Goal: Information Seeking & Learning: Learn about a topic

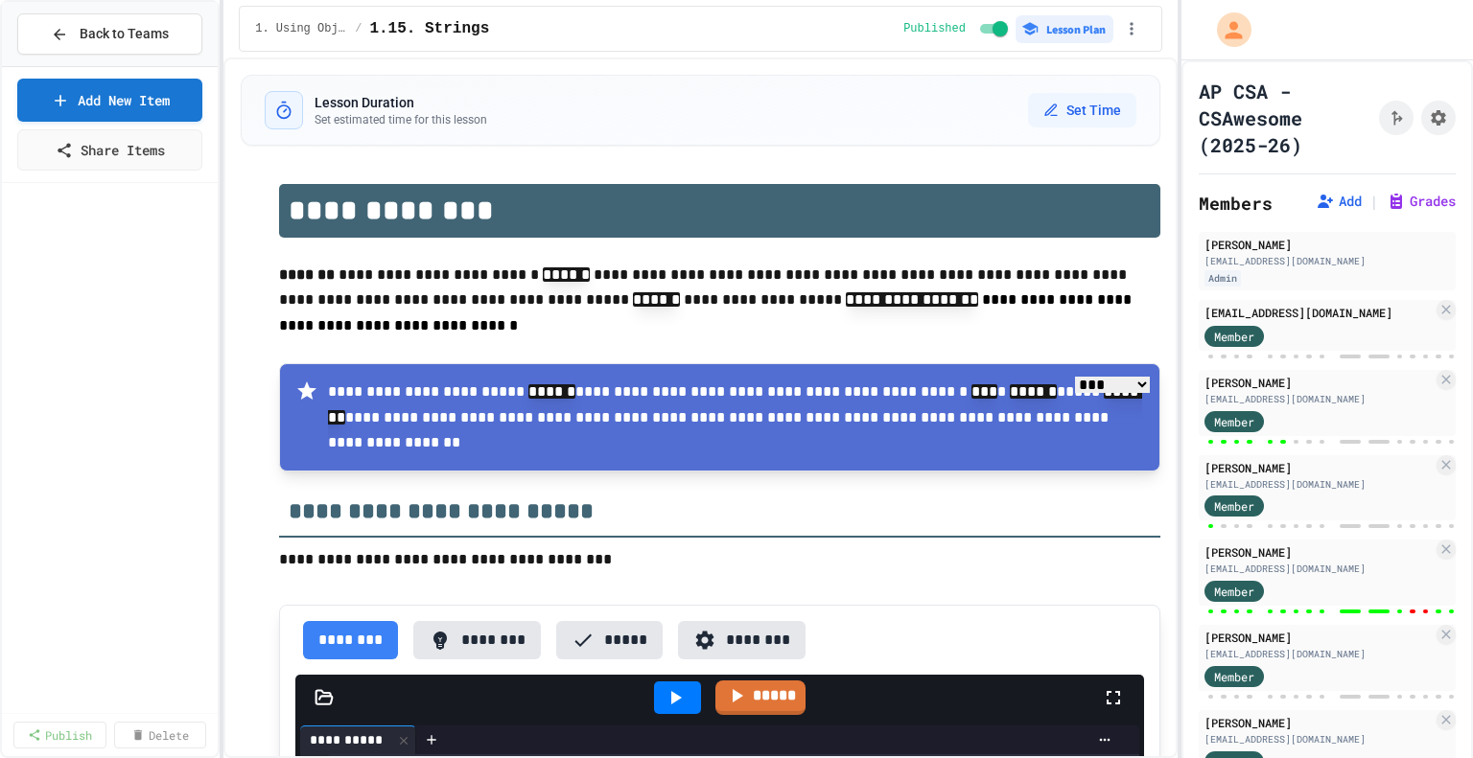
select select "***"
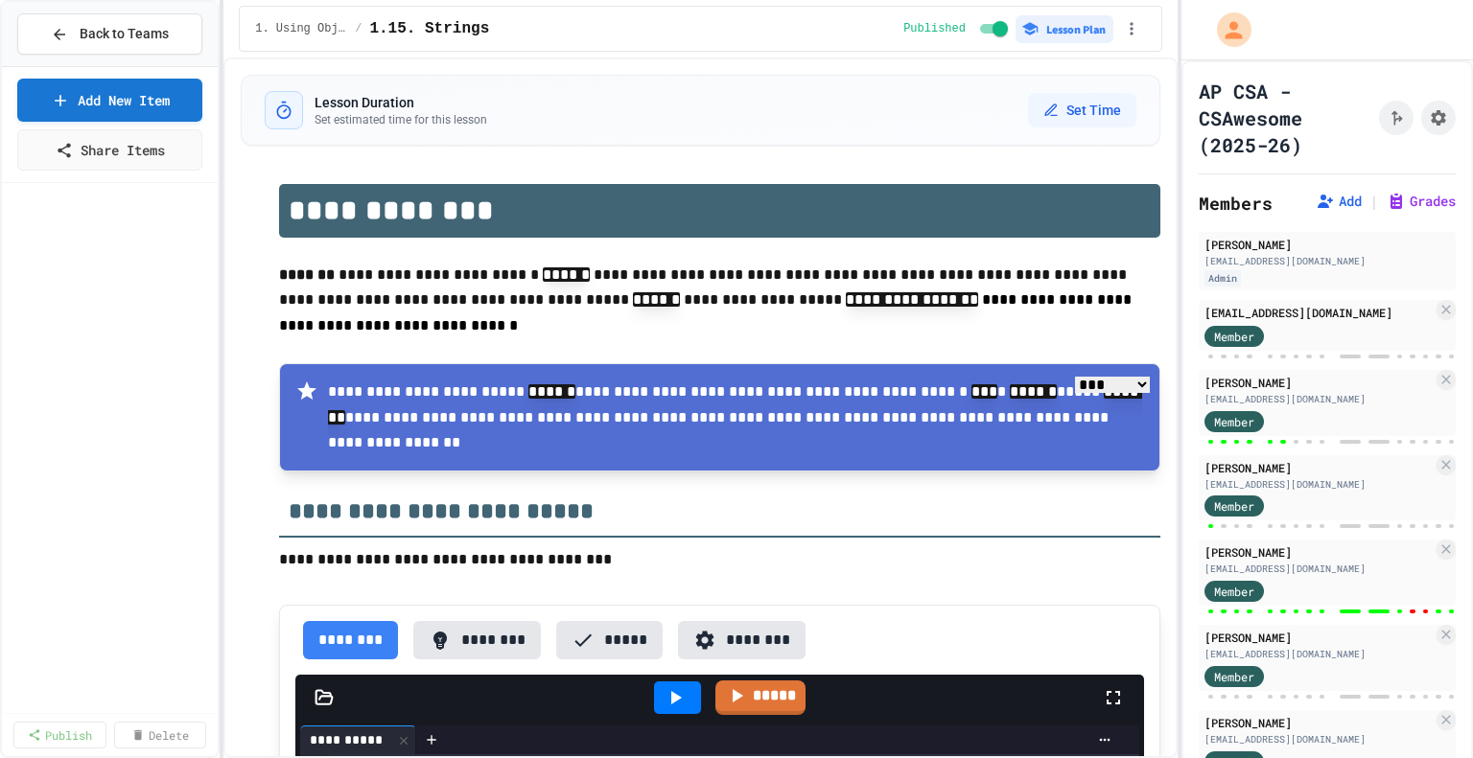
select select "***"
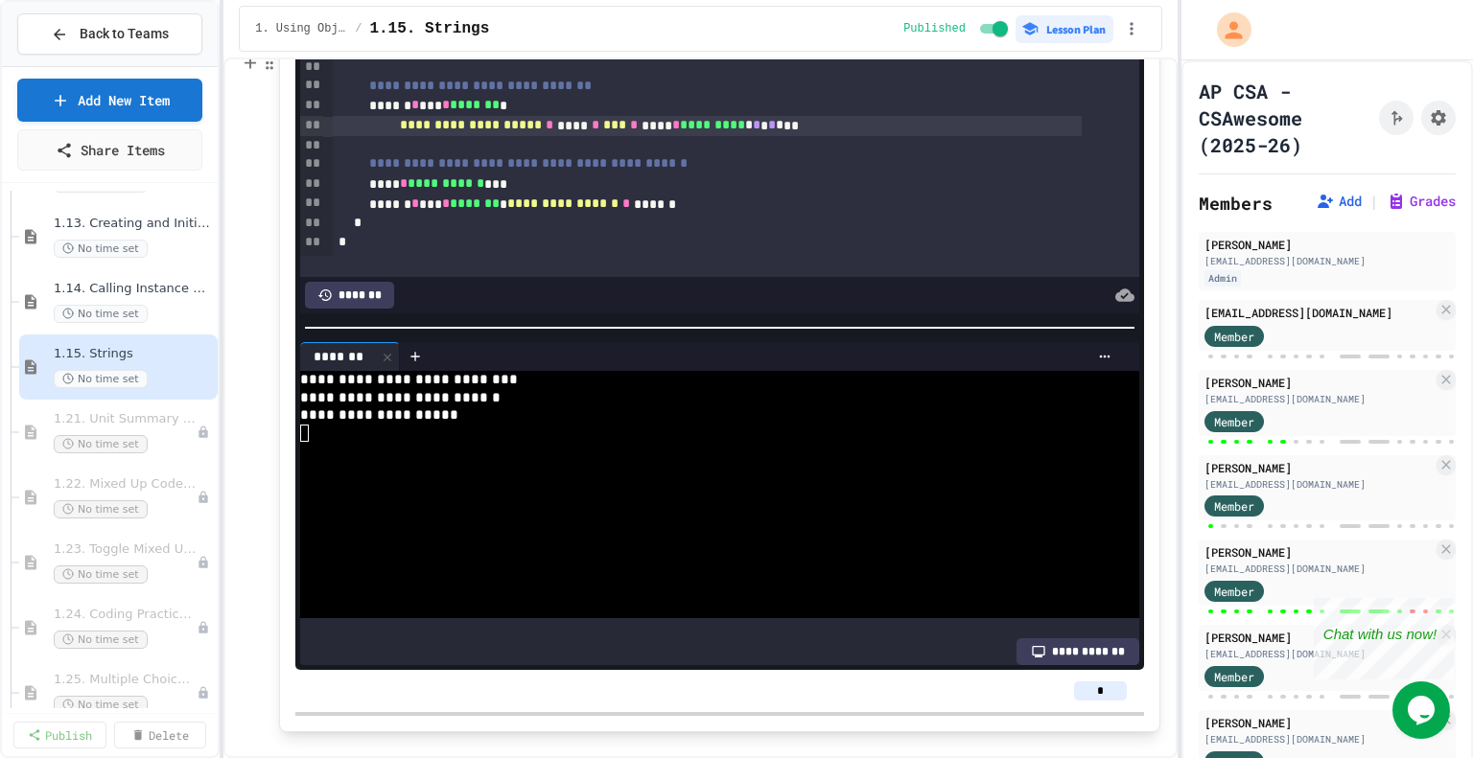
scroll to position [18013, 0]
click at [137, 424] on span "1.21. Unit Summary 1b (1.7-1.15)" at bounding box center [116, 419] width 124 height 16
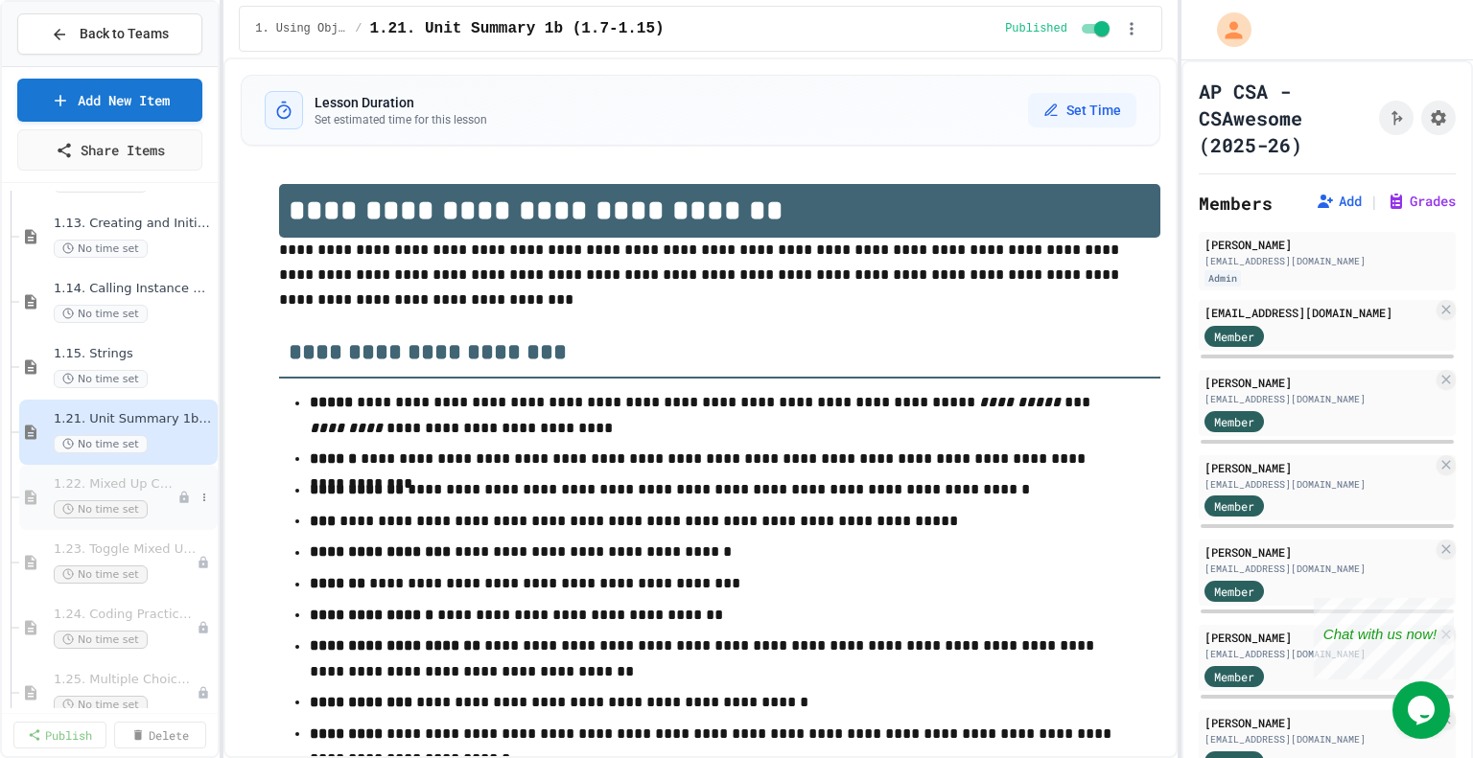
click at [136, 480] on span "1.22. Mixed Up Code Practice 1b (1.7-1.15)" at bounding box center [116, 485] width 124 height 16
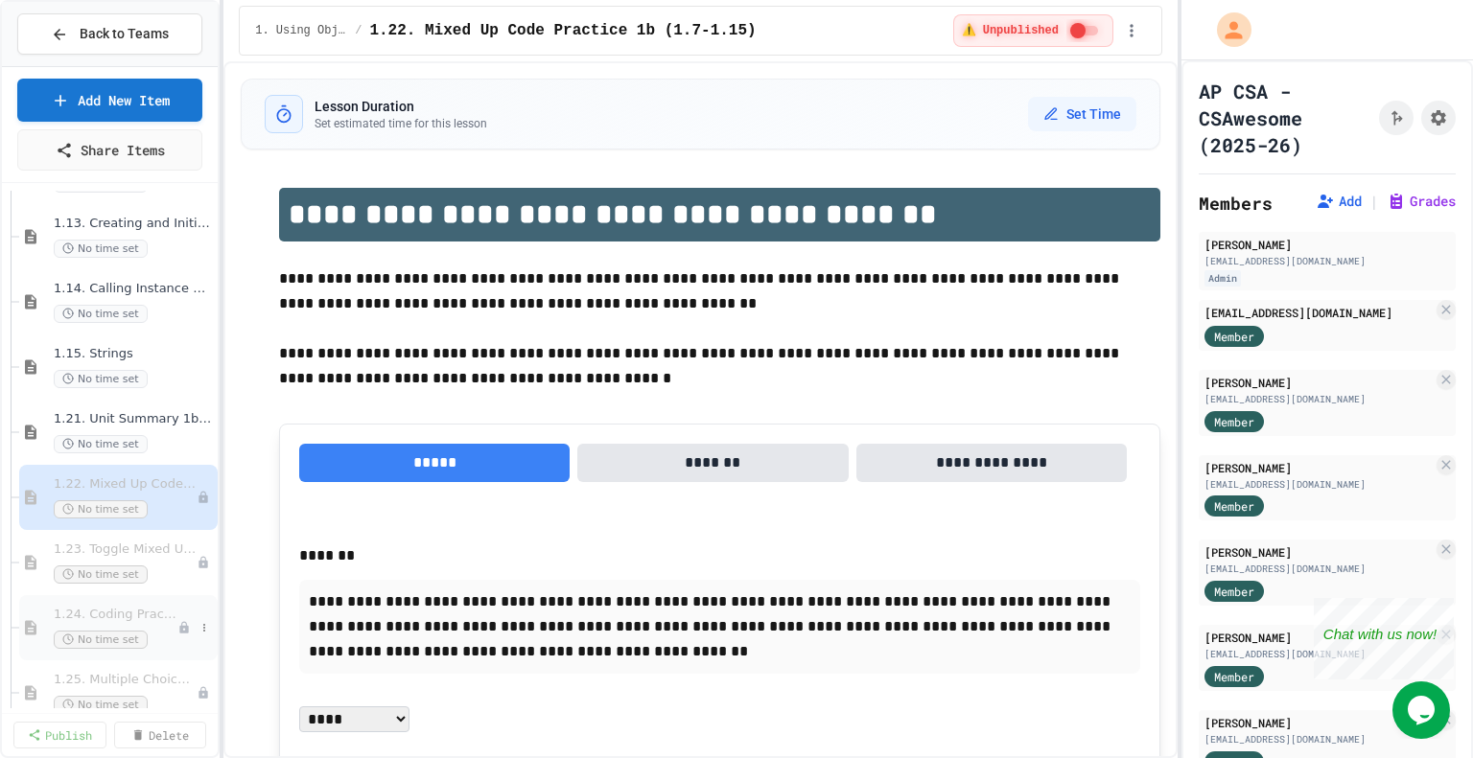
scroll to position [1882, 0]
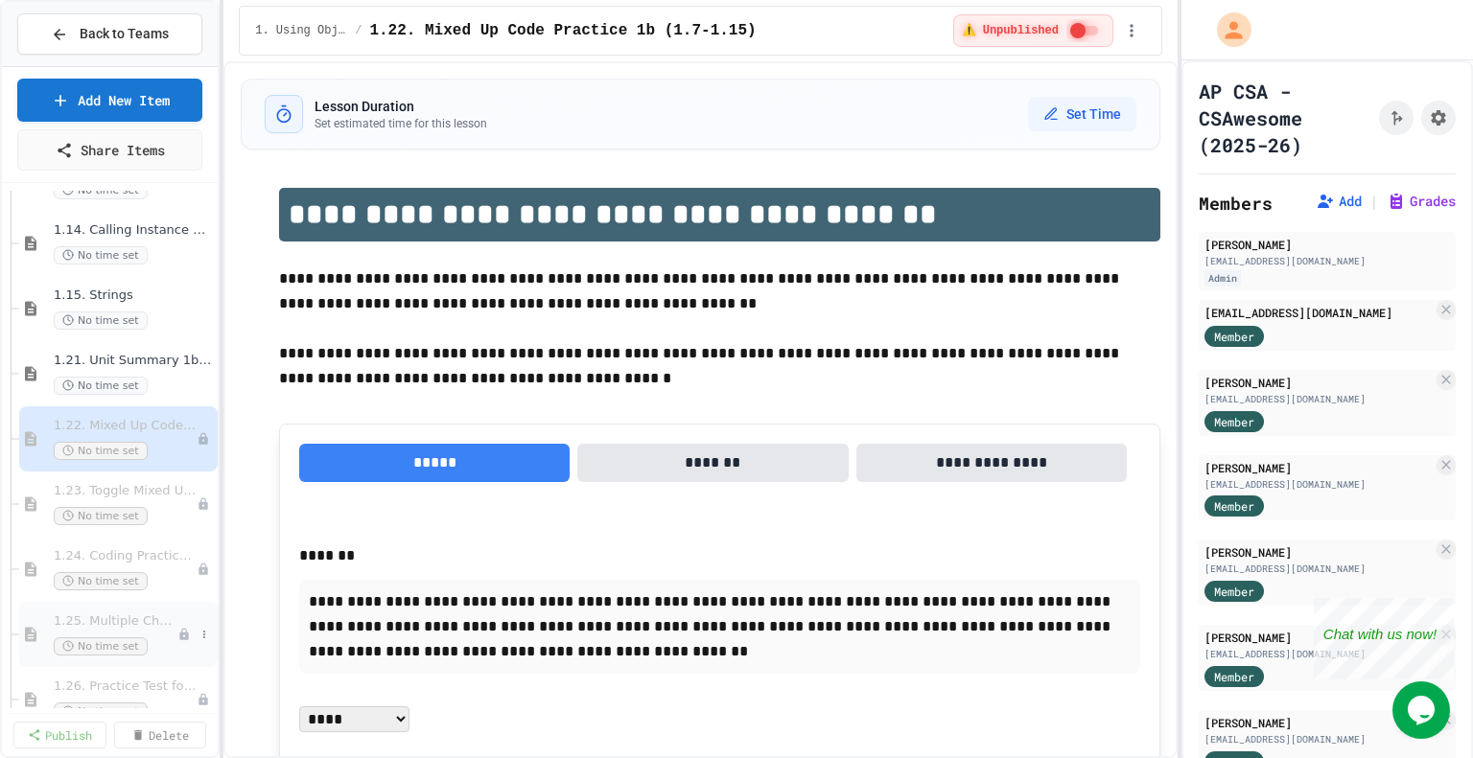
click at [143, 633] on div "1.25. Multiple Choice Exercises for Unit 1b (1.9-1.15) No time set" at bounding box center [116, 635] width 124 height 42
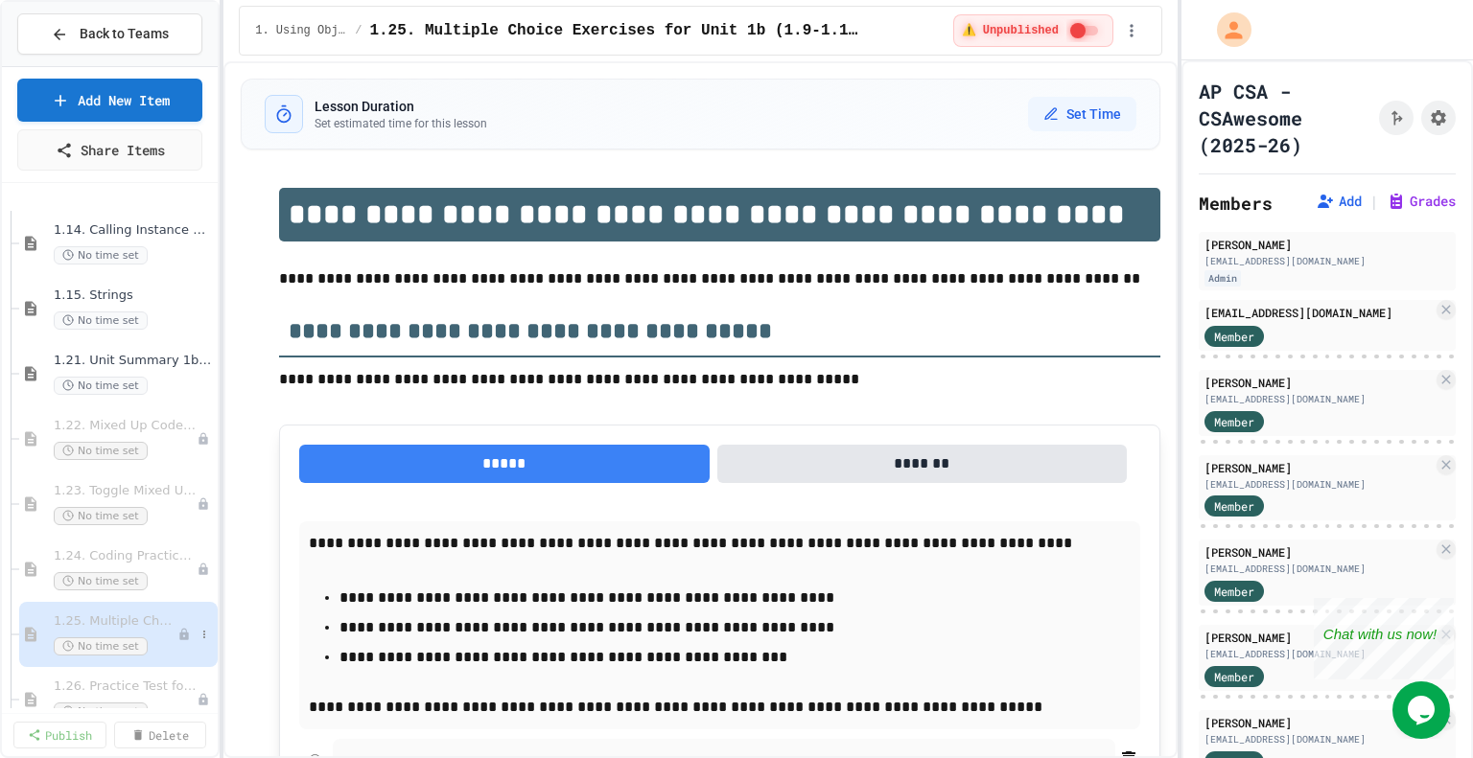
scroll to position [1956, 0]
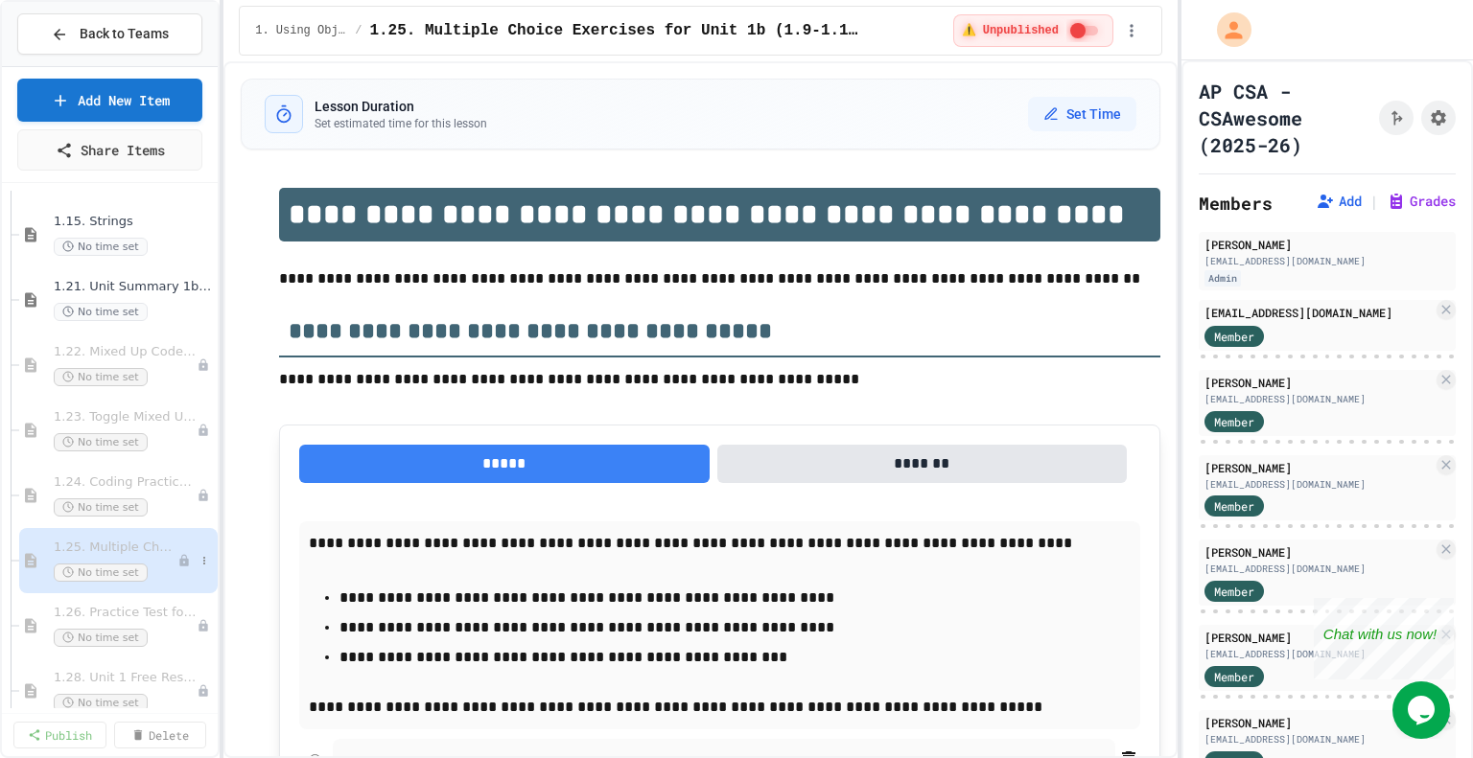
click at [152, 606] on span "1.26. Practice Test for Objects (1.12-1.14)" at bounding box center [125, 613] width 143 height 16
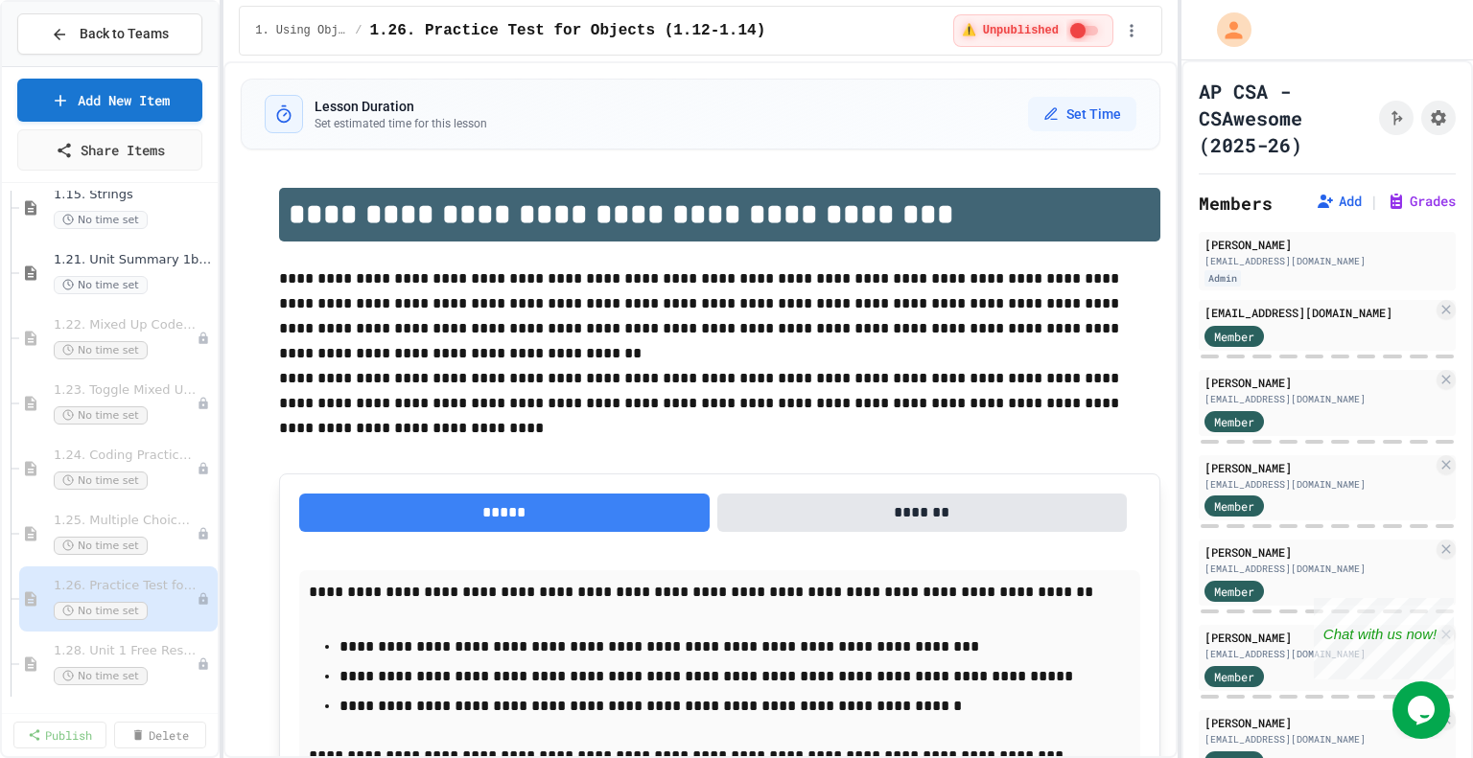
scroll to position [1983, 0]
click at [177, 527] on icon at bounding box center [183, 533] width 13 height 13
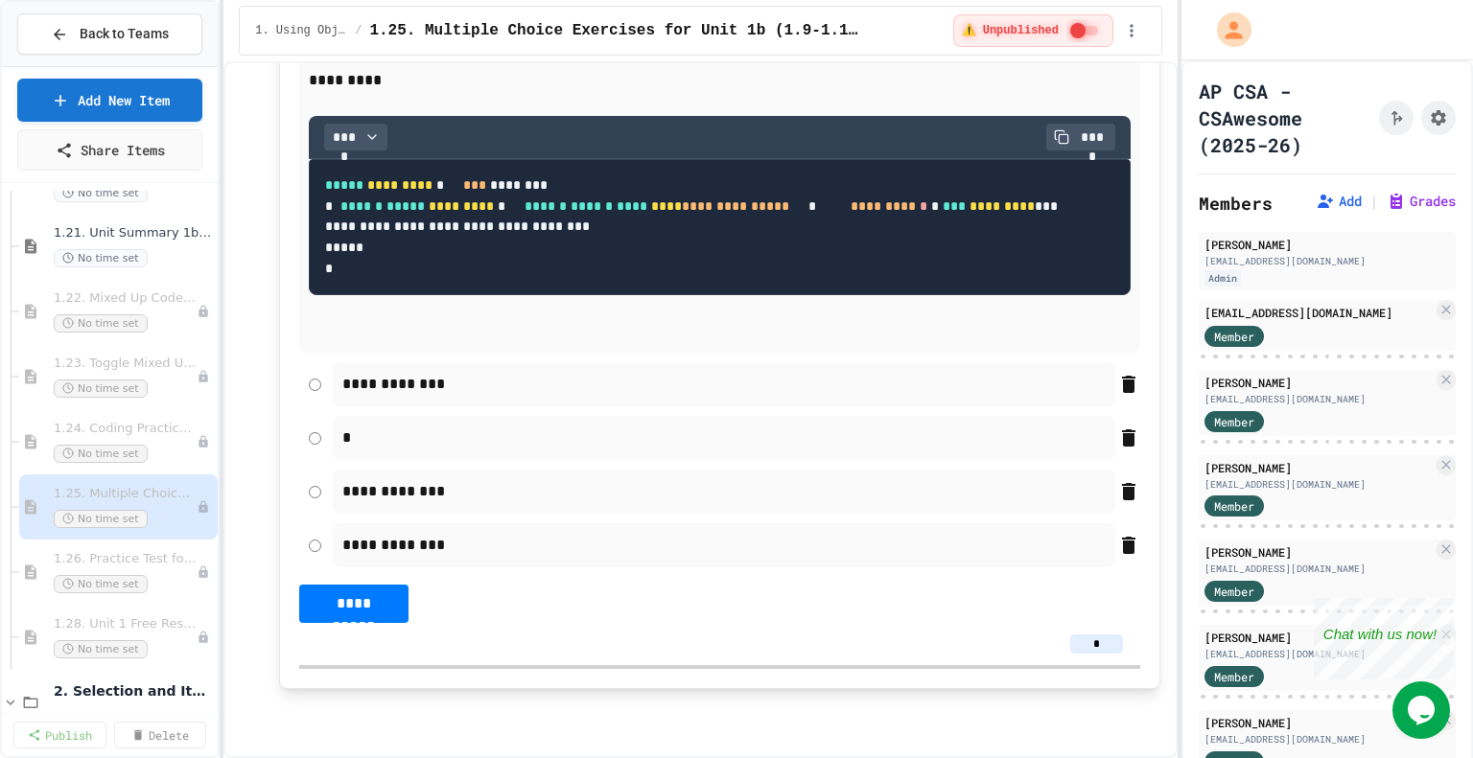
scroll to position [18761, 0]
click at [149, 568] on div "1.26. Practice Test for Objects (1.12-1.14) No time set" at bounding box center [116, 572] width 124 height 42
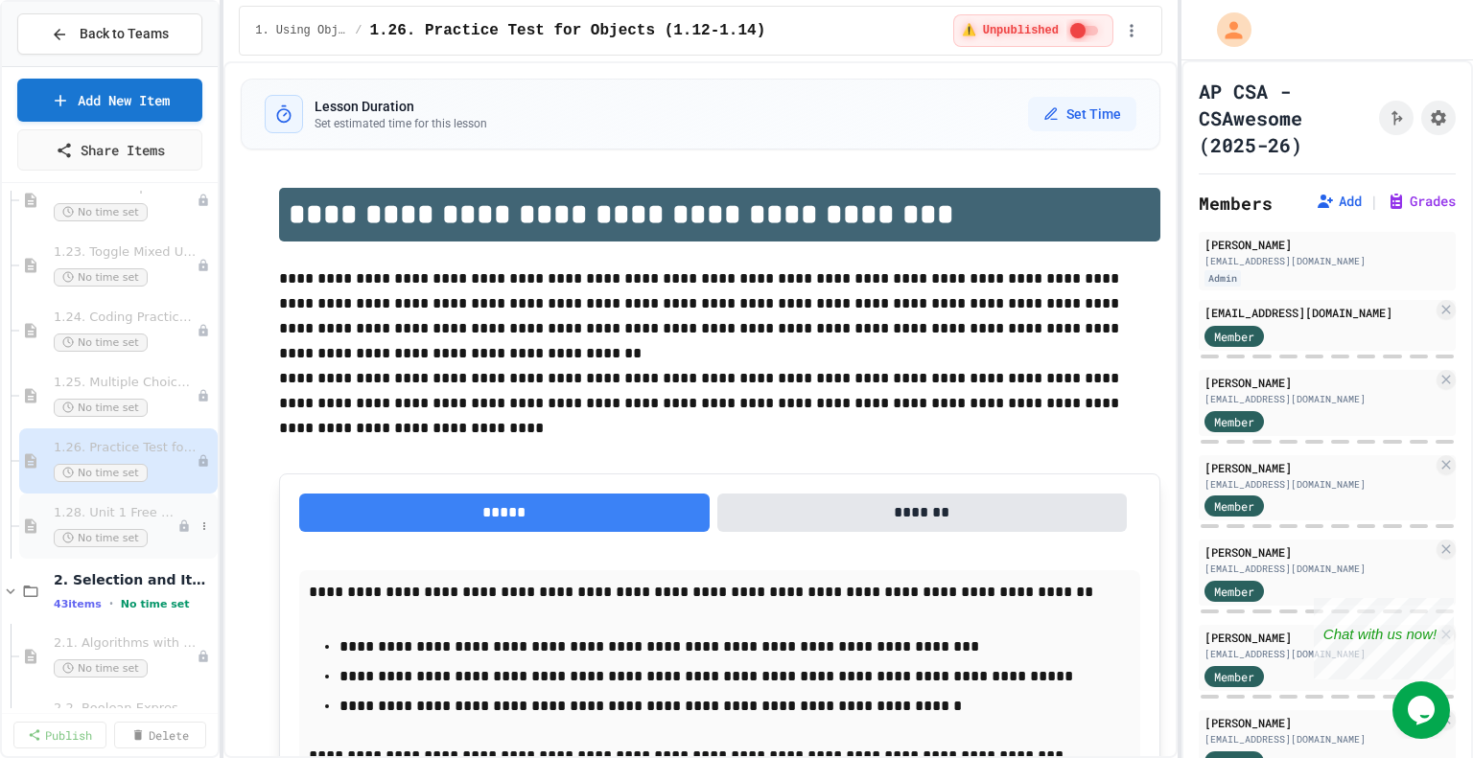
scroll to position [2121, 0]
click at [132, 509] on span "1.28. Unit 1 Free Response Question (FRQ) Practice" at bounding box center [116, 513] width 124 height 16
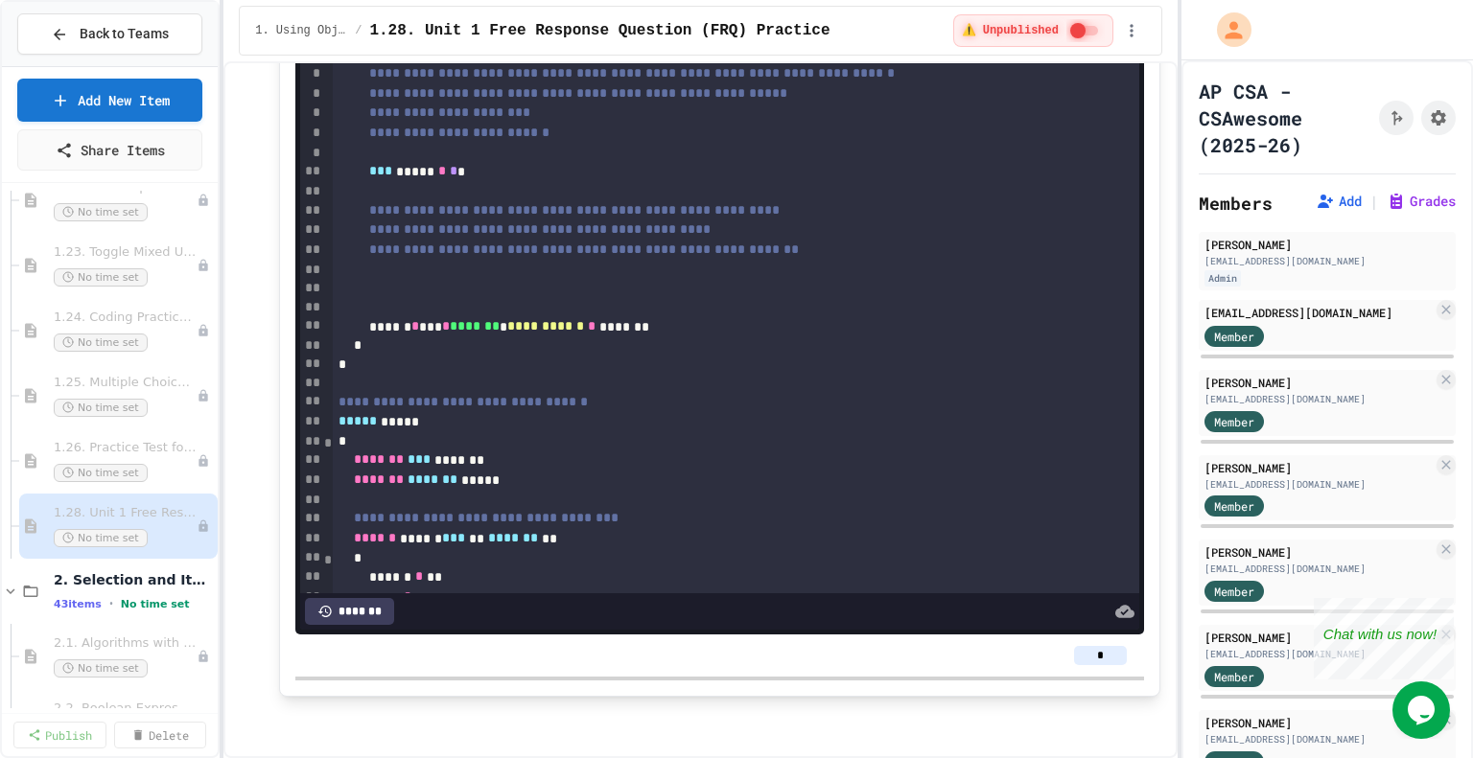
scroll to position [262, 0]
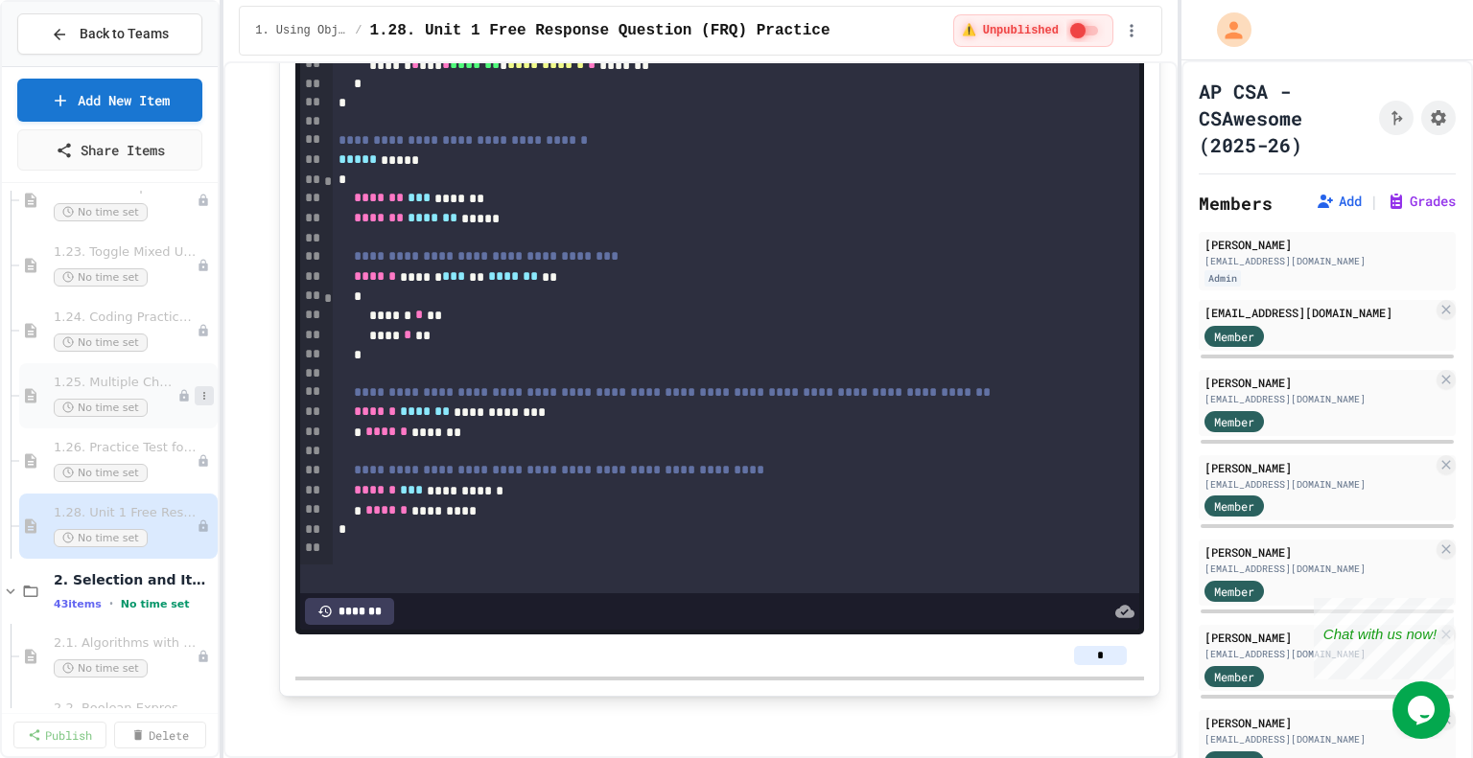
click at [198, 394] on icon at bounding box center [204, 396] width 12 height 12
